Goal: Task Accomplishment & Management: Complete application form

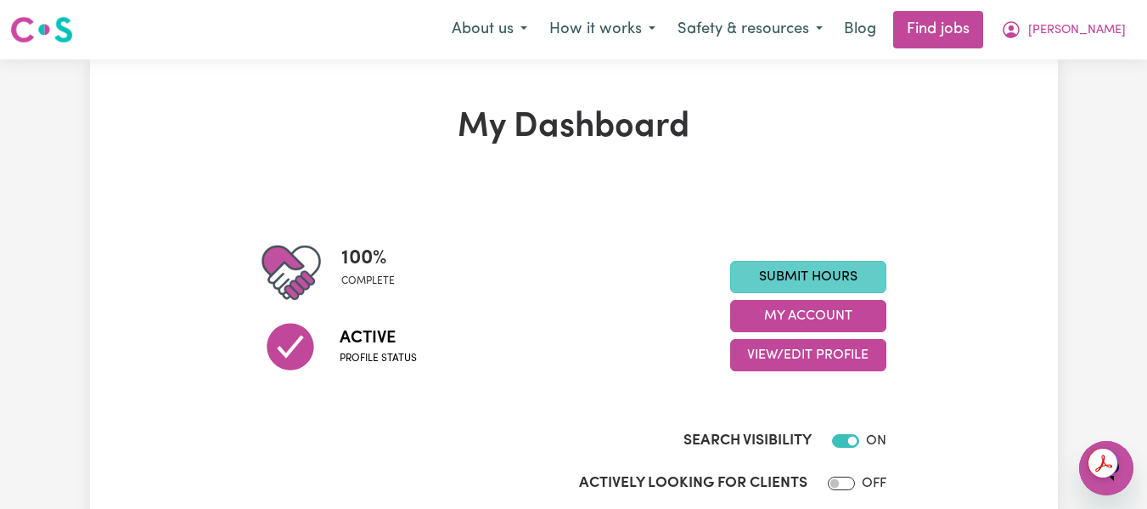
click at [824, 285] on link "Submit Hours" at bounding box center [808, 277] width 156 height 32
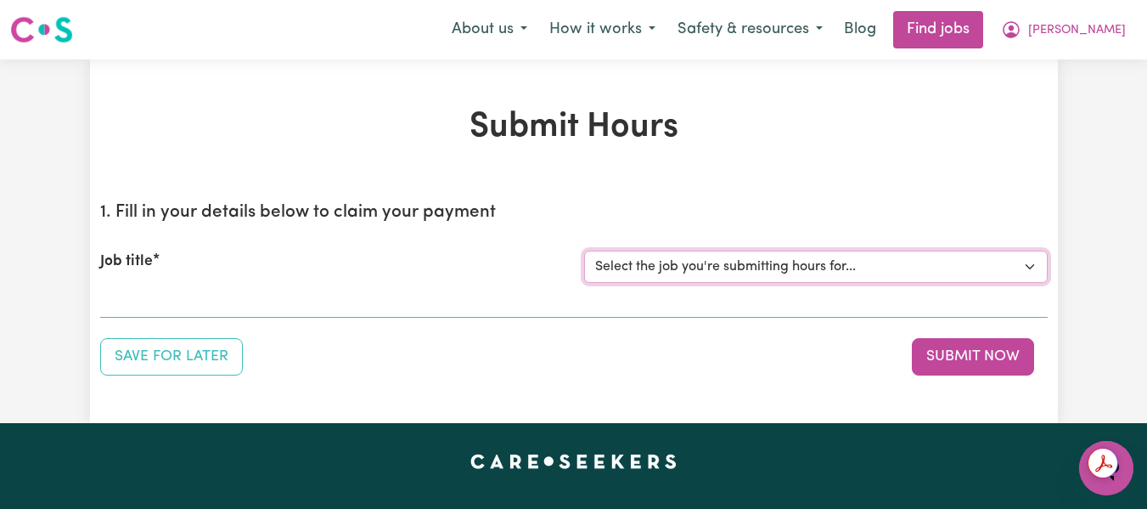
click at [862, 267] on select "Select the job you're submitting hours for... [[PERSON_NAME] (Han) Vu - NDIS Nu…" at bounding box center [816, 267] width 464 height 32
select select "2686"
click at [584, 251] on select "Select the job you're submitting hours for... [[PERSON_NAME] (Han) Vu - NDIS Nu…" at bounding box center [816, 267] width 464 height 32
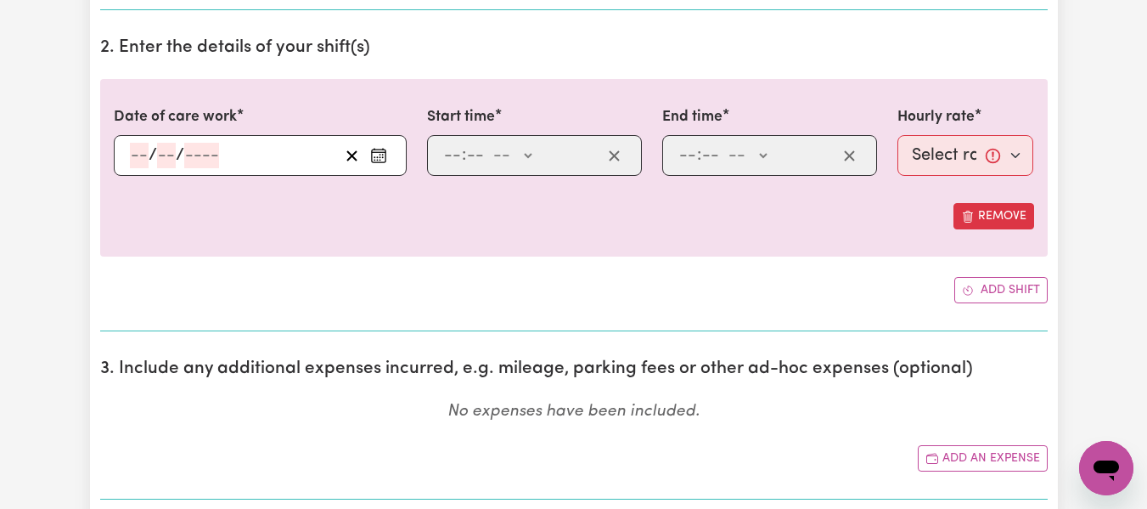
scroll to position [514, 0]
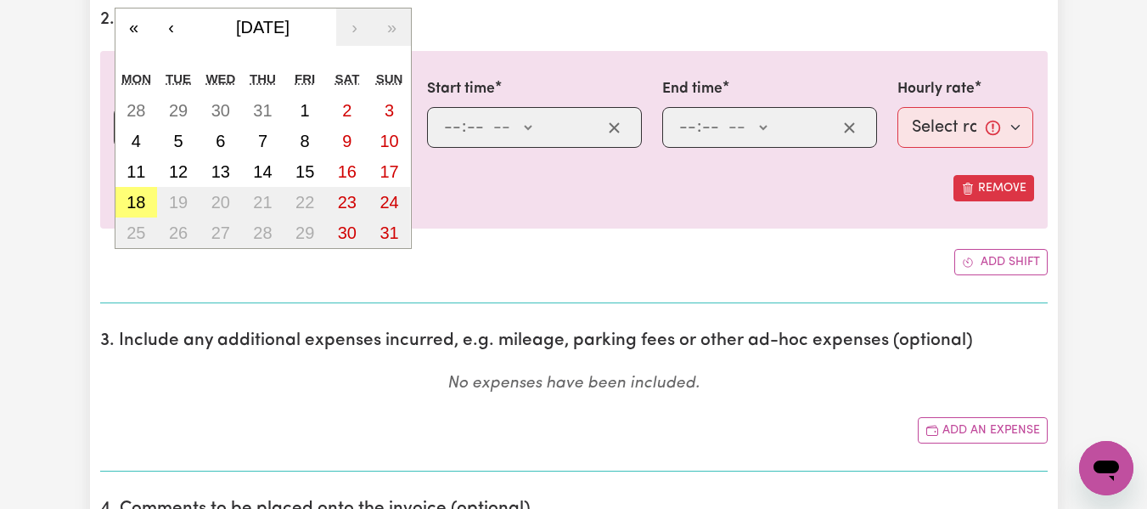
click at [138, 120] on div "/ / « ‹ [DATE] › » Mon Tue Wed Thu Fri Sat Sun 28 29 30 31 1 2 3 4 5 6 7 8 9 10…" at bounding box center [260, 127] width 293 height 41
click at [148, 177] on button "11" at bounding box center [137, 171] width 42 height 31
type input "[DATE]"
type input "11"
type input "8"
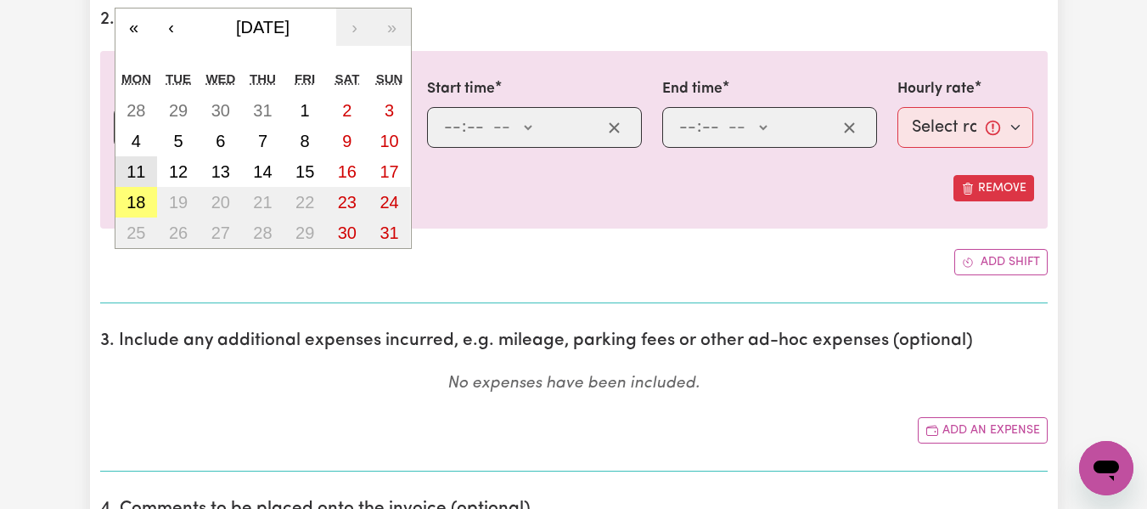
type input "2025"
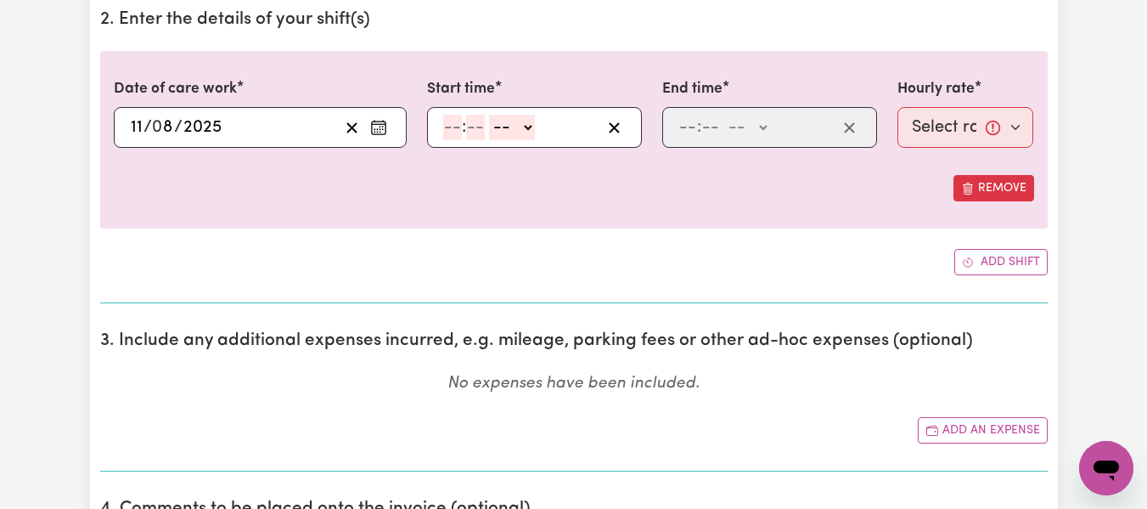
click at [457, 125] on input "number" at bounding box center [452, 127] width 19 height 25
type input "6"
type input "30"
click at [522, 131] on select "-- AM PM" at bounding box center [508, 127] width 46 height 25
select select "pm"
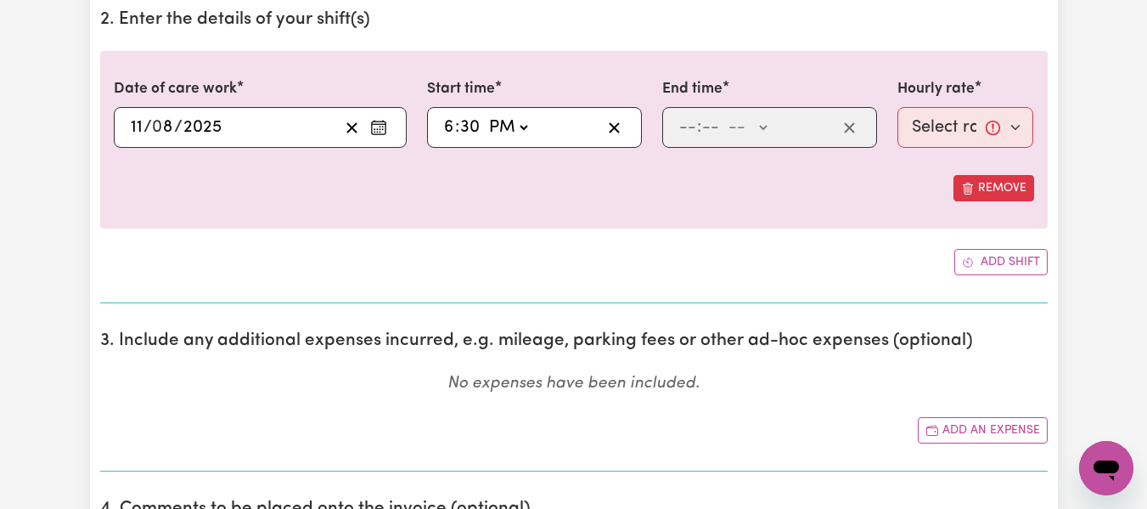
click at [485, 115] on select "-- AM PM" at bounding box center [508, 127] width 46 height 25
type input "18:30"
click at [674, 121] on div ": -- AM PM" at bounding box center [769, 127] width 215 height 41
click at [679, 124] on input "number" at bounding box center [688, 127] width 19 height 25
type input "10"
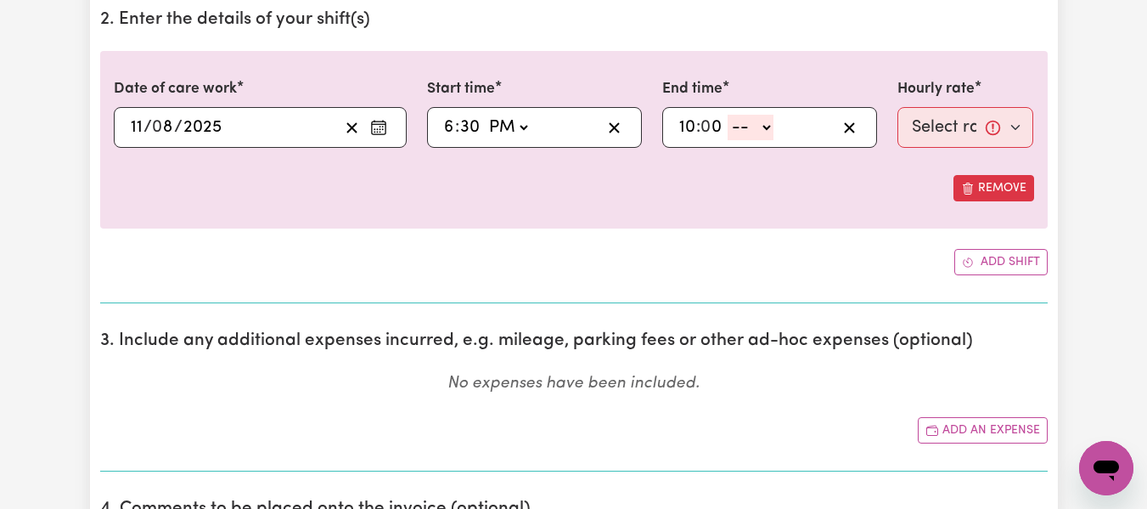
type input "0"
click at [767, 132] on select "-- AM PM" at bounding box center [751, 127] width 46 height 25
select select "pm"
click at [728, 115] on select "-- AM PM" at bounding box center [751, 127] width 46 height 25
type input "22:00"
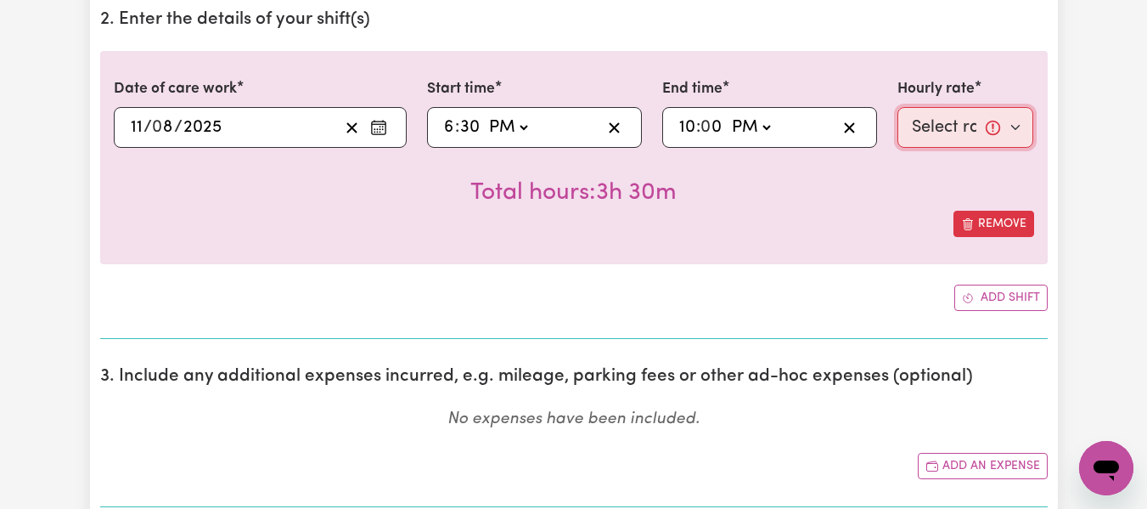
click at [915, 143] on select "Select rate... $55.25 (Weekday) $77.06 ([DATE]) $94.20 ([DATE]) $94.20 (Public …" at bounding box center [966, 127] width 137 height 41
select select "55.25-Weekday"
click at [898, 107] on select "Select rate... $55.25 (Weekday) $77.06 ([DATE]) $94.20 ([DATE]) $94.20 (Public …" at bounding box center [966, 127] width 137 height 41
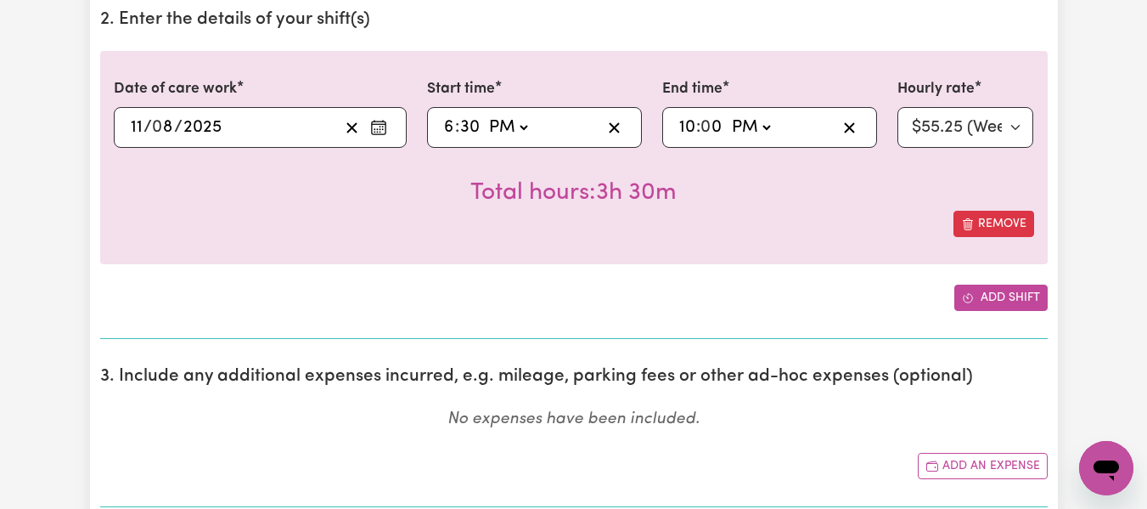
click at [1011, 290] on button "Add shift" at bounding box center [1001, 298] width 93 height 26
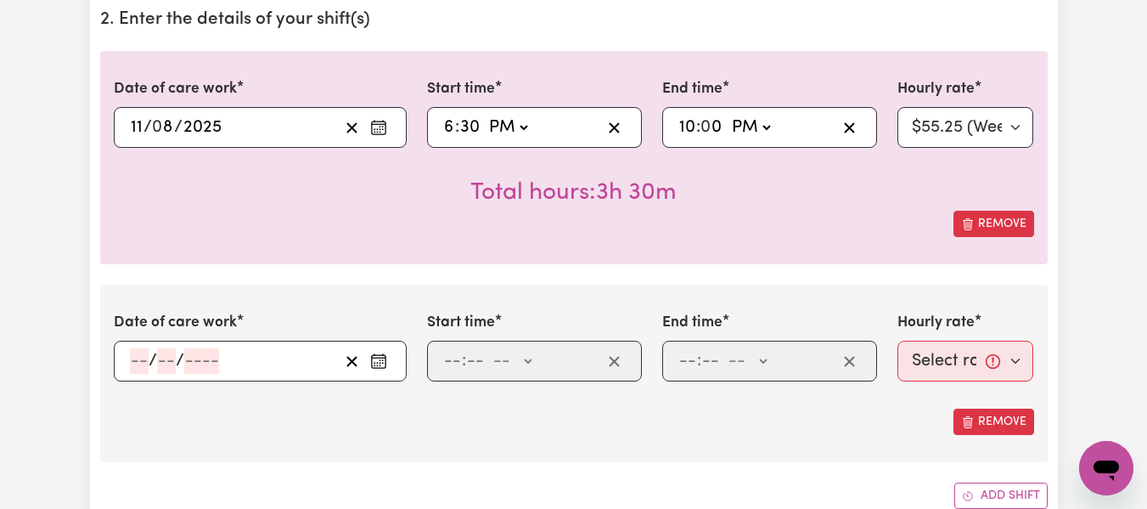
click at [138, 358] on input "number" at bounding box center [139, 360] width 19 height 25
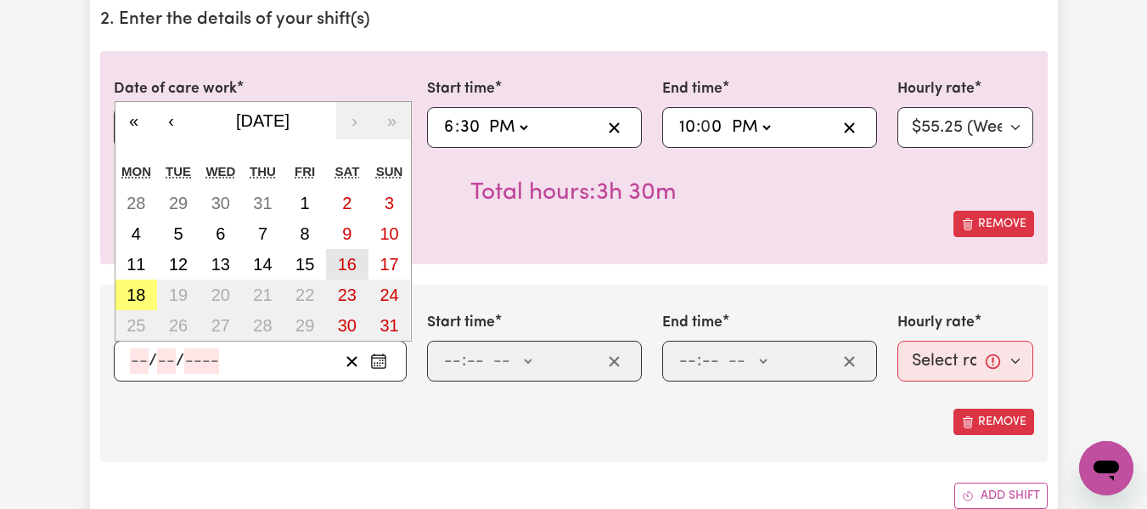
click at [350, 262] on abbr "16" at bounding box center [347, 264] width 19 height 19
type input "[DATE]"
type input "16"
type input "8"
type input "2025"
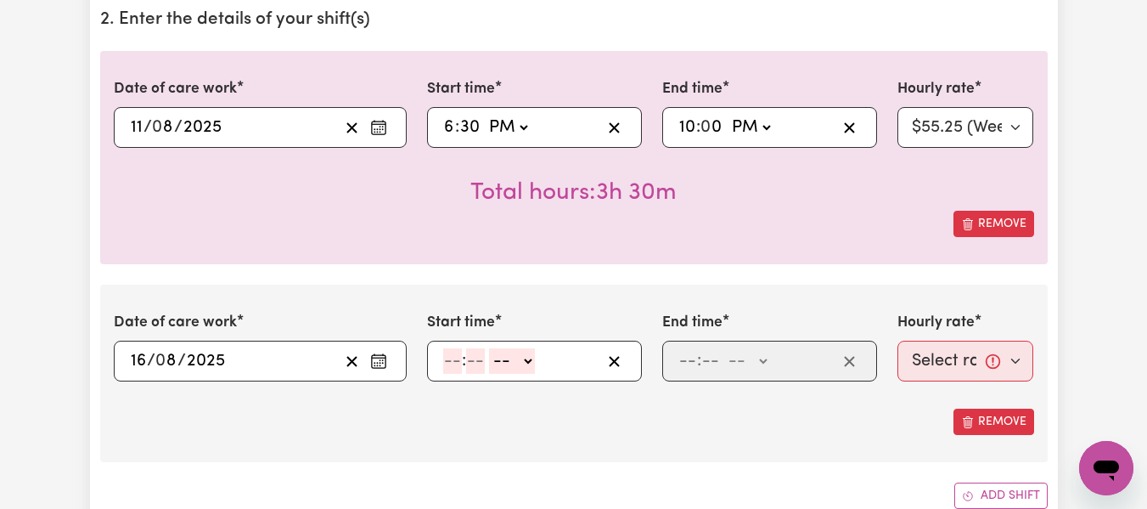
click at [452, 364] on input "number" at bounding box center [452, 360] width 19 height 25
type input "8"
type input "0"
click at [527, 364] on select "-- AM PM" at bounding box center [510, 360] width 46 height 25
select select "am"
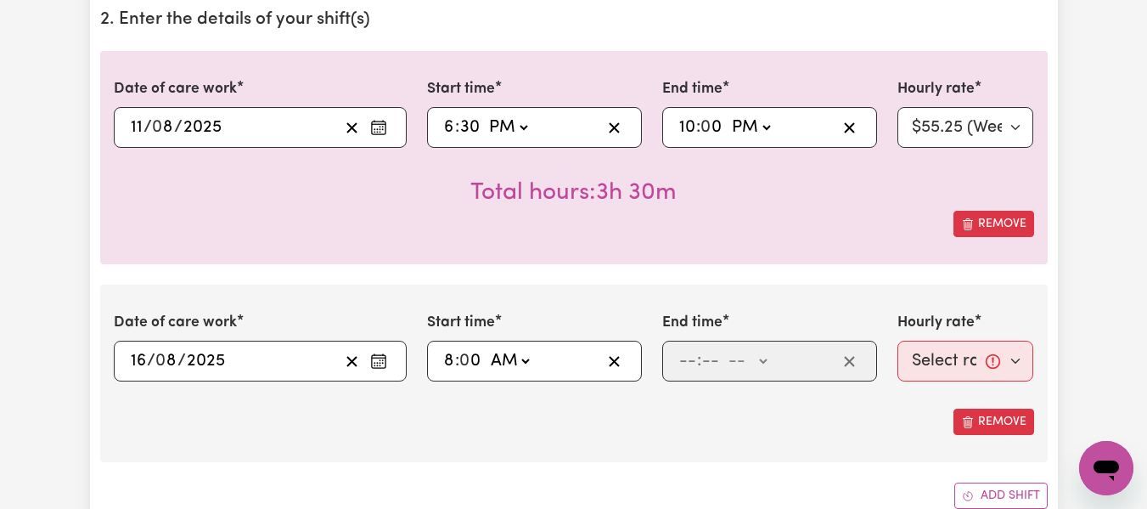
click at [487, 348] on select "-- AM PM" at bounding box center [510, 360] width 46 height 25
type input "08:00"
click at [675, 360] on div ": -- AM PM" at bounding box center [769, 361] width 215 height 41
click at [682, 360] on input "number" at bounding box center [688, 360] width 19 height 25
type input "11"
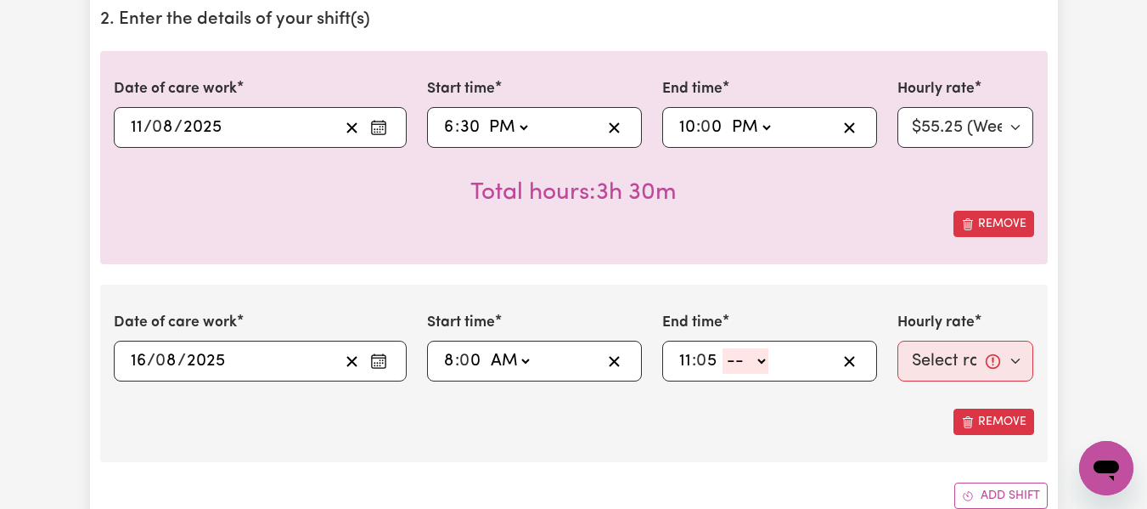
type input "5"
click at [682, 360] on input "11" at bounding box center [686, 360] width 14 height 25
type input "1"
click at [715, 370] on input "5" at bounding box center [705, 360] width 21 height 25
type input "15"
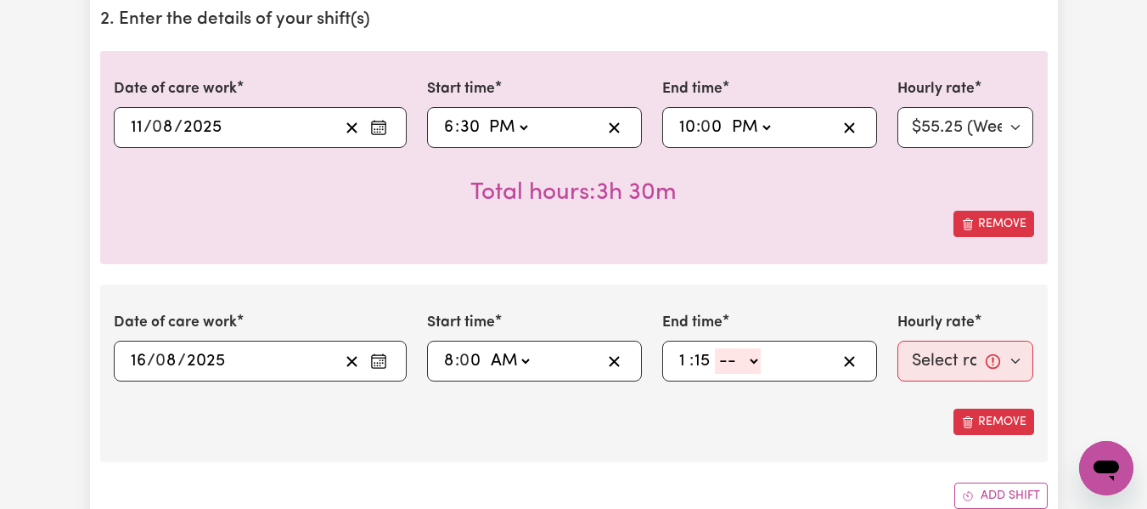
click at [753, 364] on select "-- AM PM" at bounding box center [738, 360] width 46 height 25
select select "pm"
click at [715, 348] on select "-- AM PM" at bounding box center [738, 360] width 46 height 25
type input "13:15"
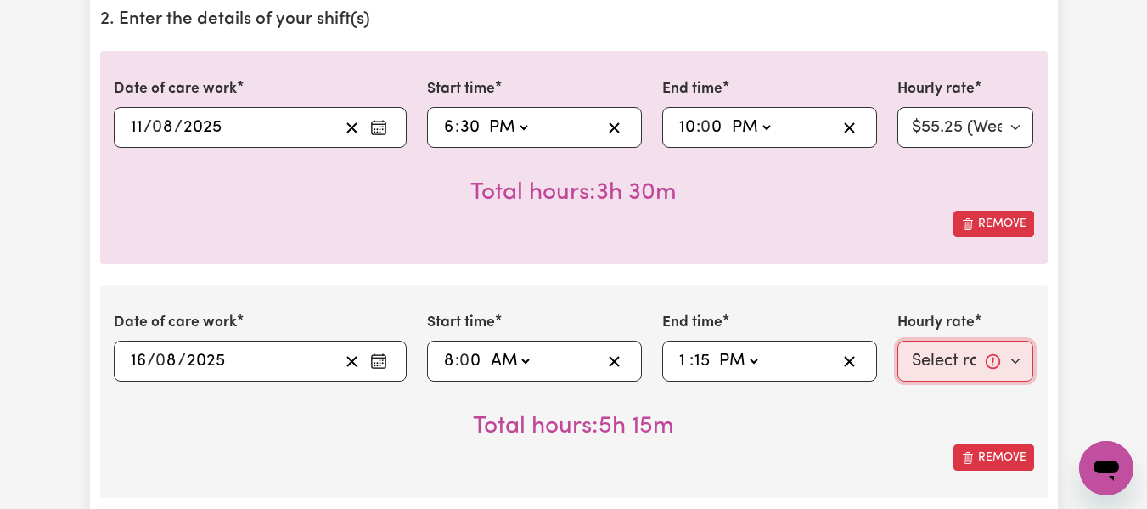
click at [943, 358] on select "Select rate... $55.25 (Weekday) $77.06 ([DATE]) $94.20 ([DATE]) $94.20 (Public …" at bounding box center [966, 361] width 137 height 41
select select "77.06-[DATE]"
click at [898, 341] on select "Select rate... $55.25 (Weekday) $77.06 ([DATE]) $94.20 ([DATE]) $94.20 (Public …" at bounding box center [966, 361] width 137 height 41
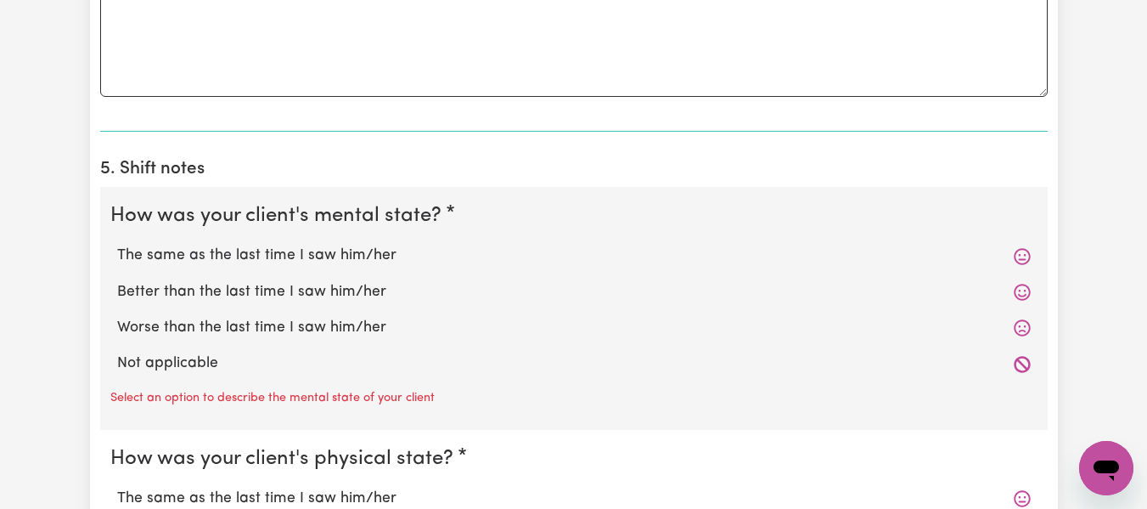
scroll to position [1385, 0]
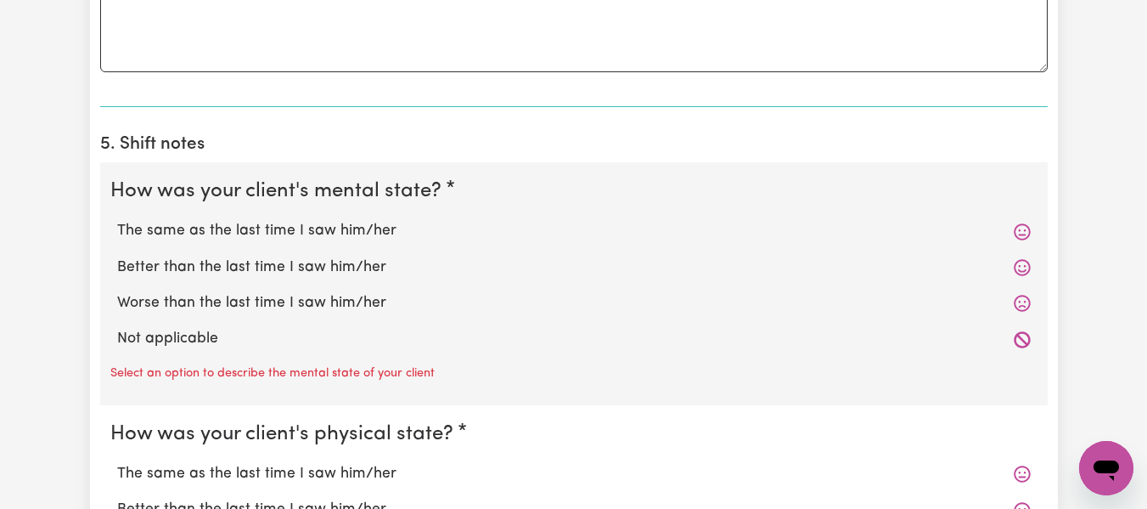
click at [511, 235] on label "The same as the last time I saw him/her" at bounding box center [574, 231] width 914 height 22
click at [117, 220] on input "The same as the last time I saw him/her" at bounding box center [116, 219] width 1 height 1
radio input "true"
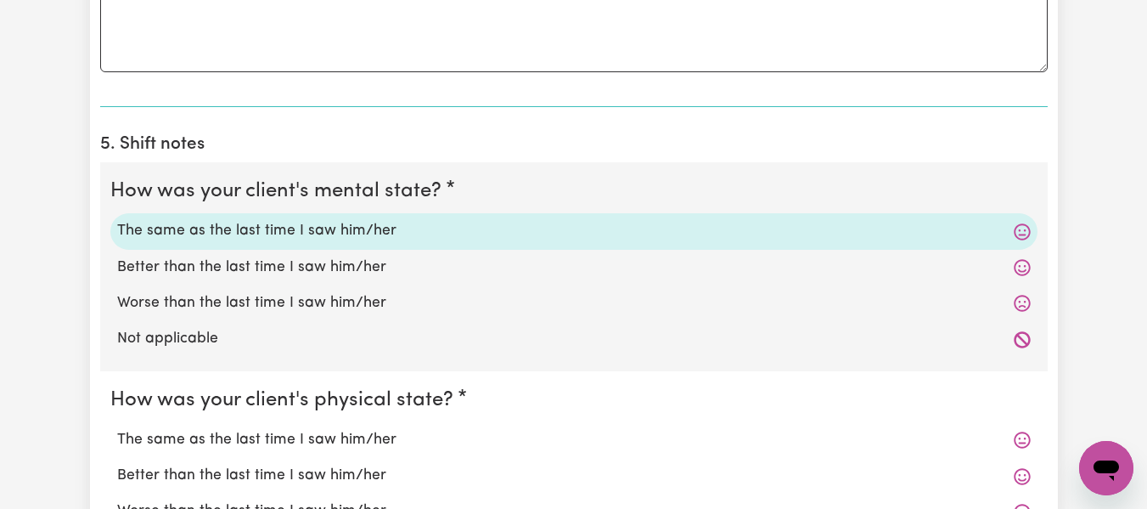
click at [383, 432] on label "The same as the last time I saw him/her" at bounding box center [574, 440] width 914 height 22
click at [117, 429] on input "The same as the last time I saw him/her" at bounding box center [116, 428] width 1 height 1
radio input "true"
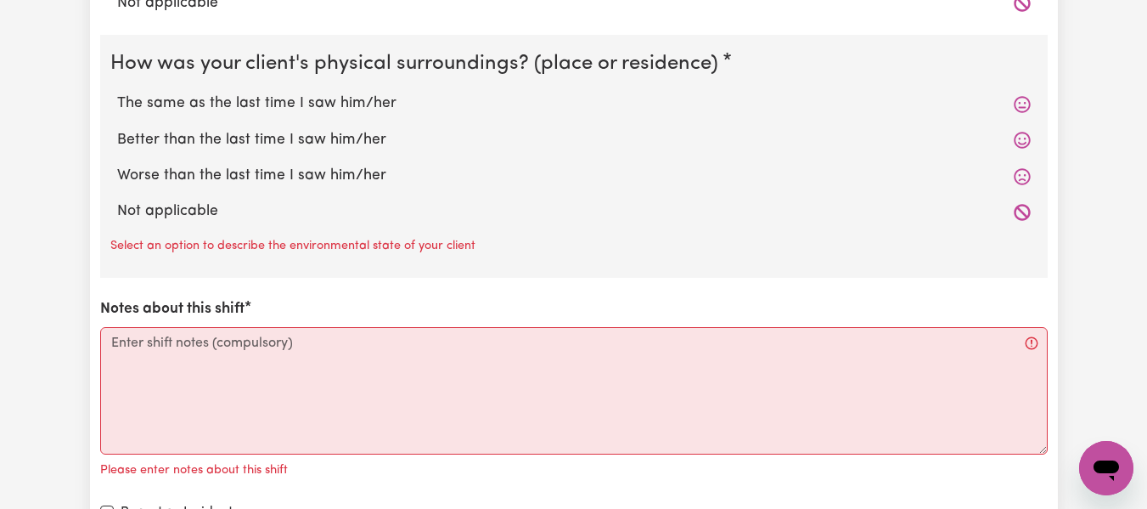
scroll to position [1929, 0]
click at [334, 104] on label "The same as the last time I saw him/her" at bounding box center [574, 104] width 914 height 22
click at [117, 93] on input "The same as the last time I saw him/her" at bounding box center [116, 93] width 1 height 1
radio input "true"
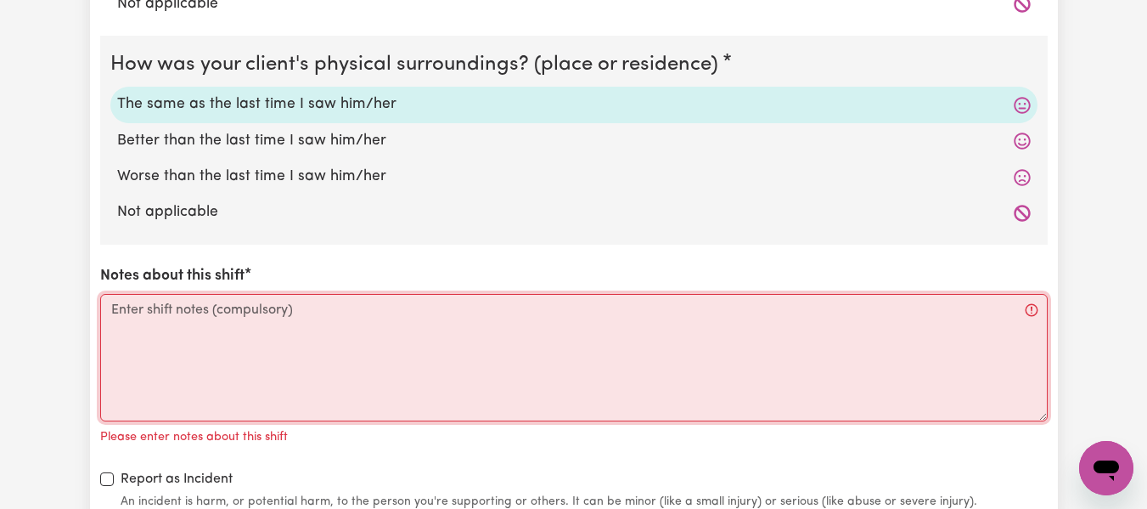
click at [255, 317] on textarea "Notes about this shift" at bounding box center [574, 357] width 948 height 127
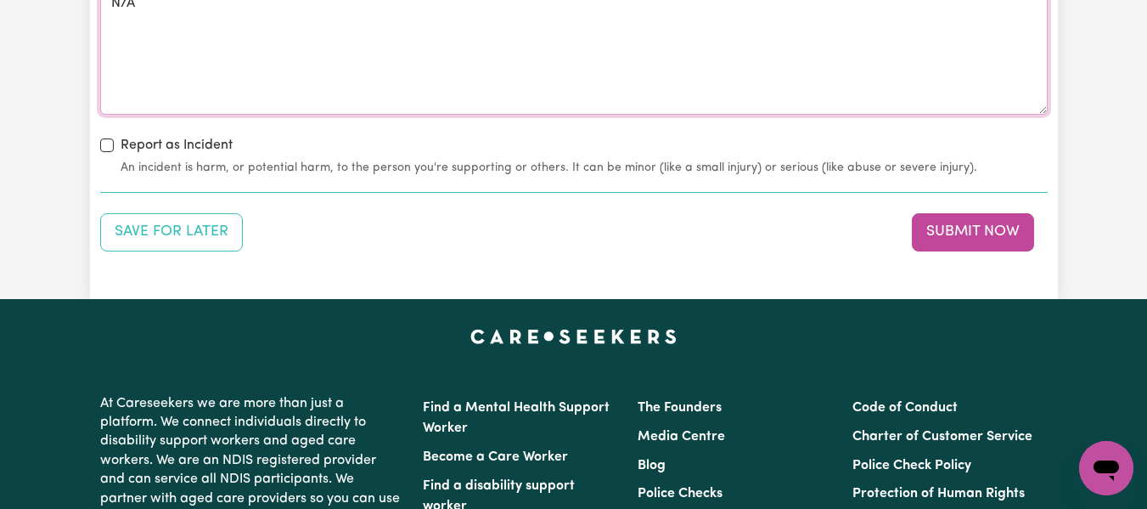
scroll to position [2247, 0]
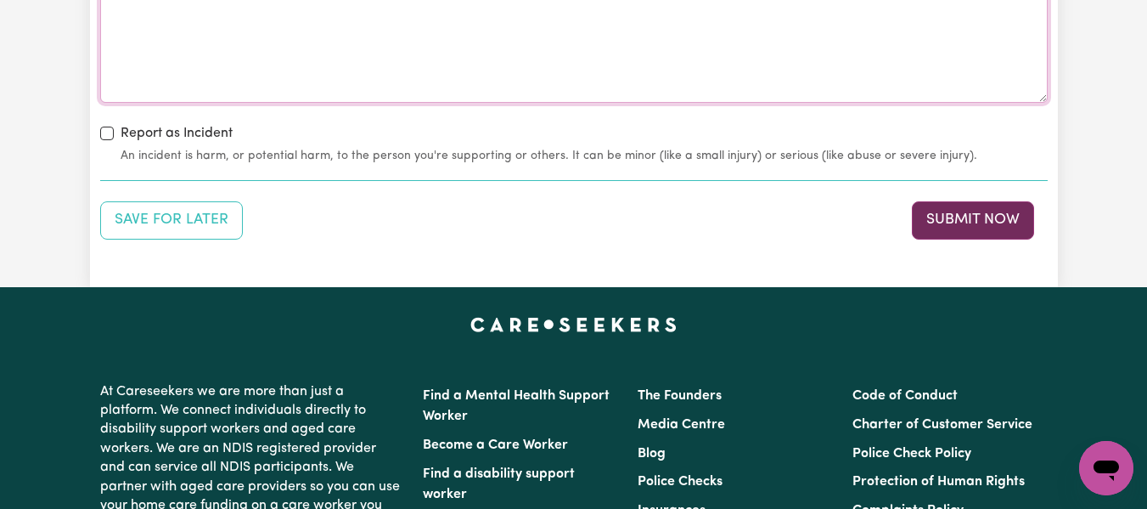
type textarea "N/A"
click at [955, 231] on button "Submit Now" at bounding box center [973, 219] width 122 height 37
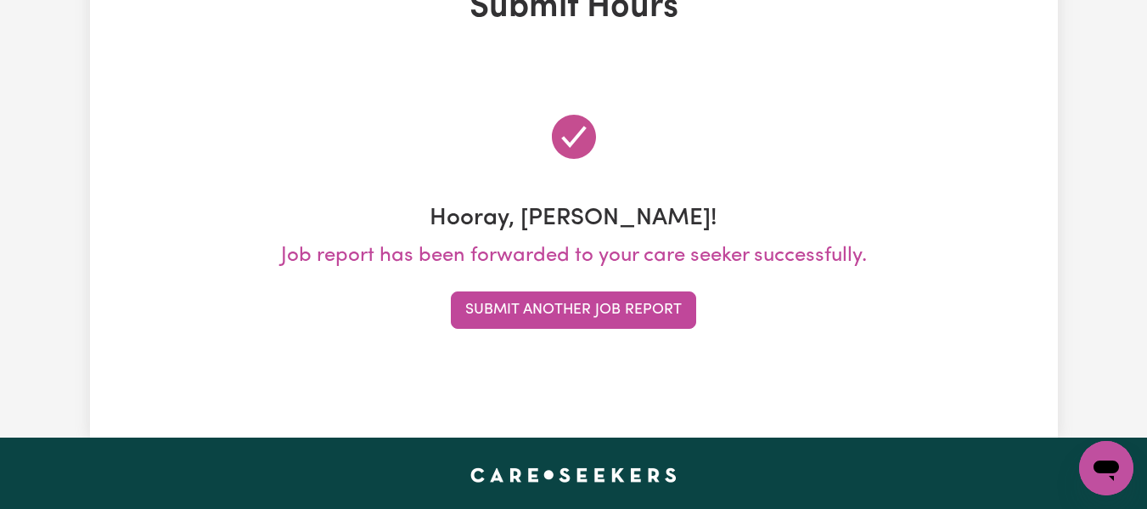
scroll to position [3, 0]
